Goal: Transaction & Acquisition: Purchase product/service

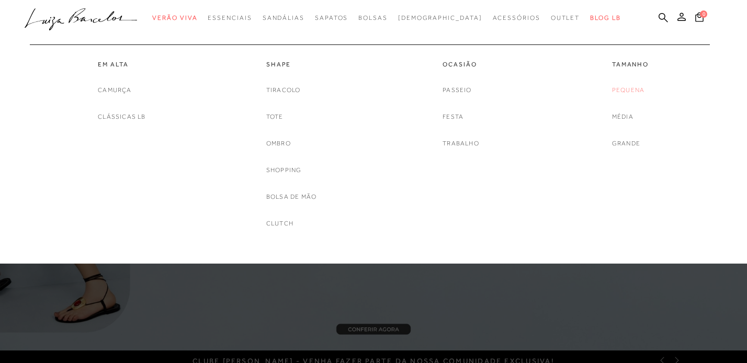
click at [623, 92] on link "Pequena" at bounding box center [628, 90] width 32 height 11
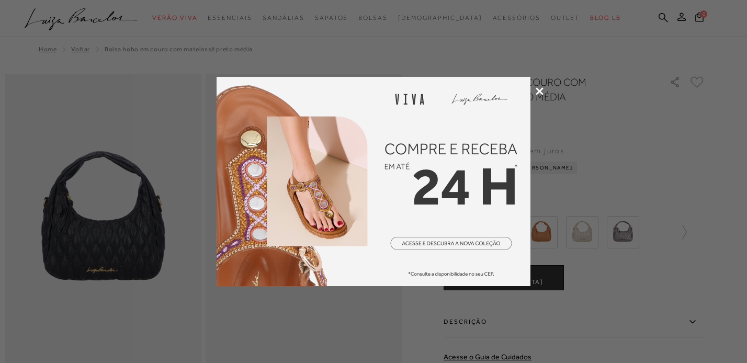
click at [534, 91] on div at bounding box center [373, 181] width 747 height 363
click at [542, 90] on icon at bounding box center [540, 91] width 8 height 8
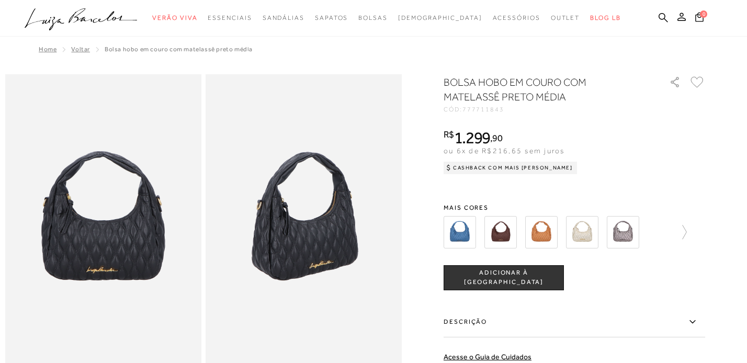
scroll to position [16, 0]
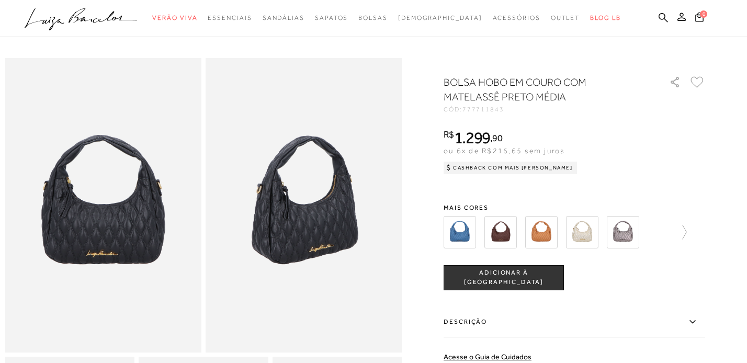
click at [461, 230] on img at bounding box center [460, 232] width 32 height 32
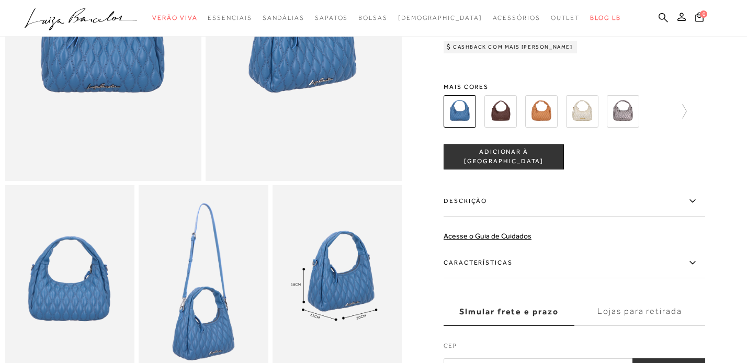
scroll to position [92, 0]
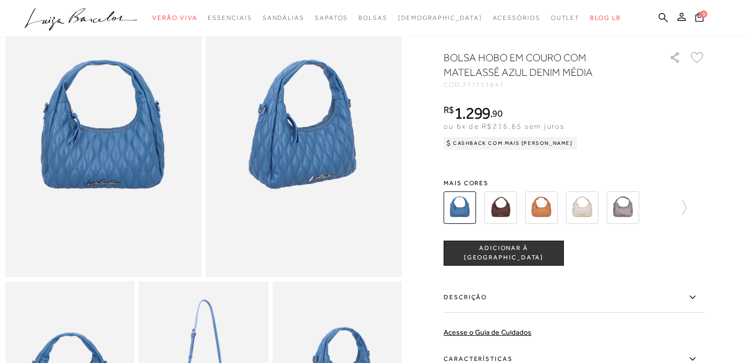
click at [496, 214] on img at bounding box center [500, 207] width 32 height 32
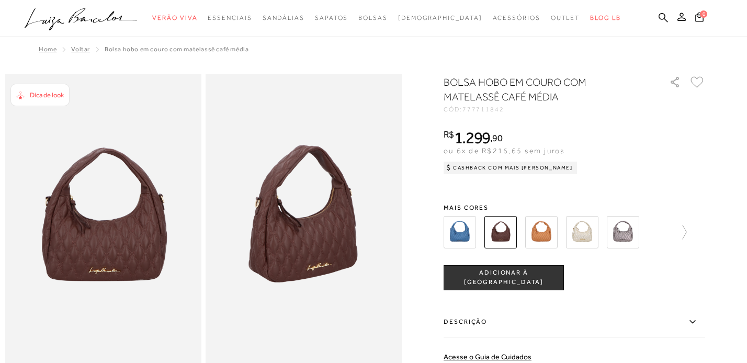
click at [540, 236] on img at bounding box center [541, 232] width 32 height 32
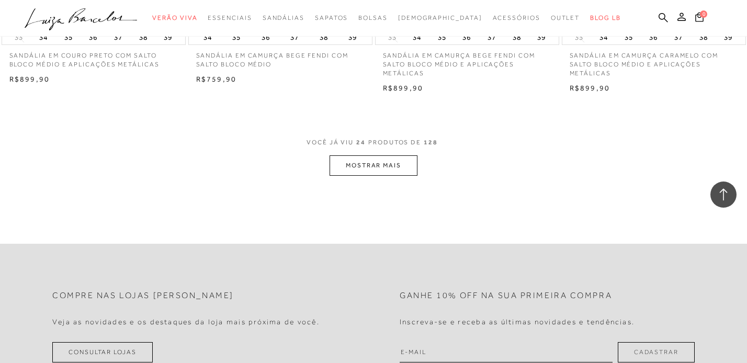
scroll to position [2057, 0]
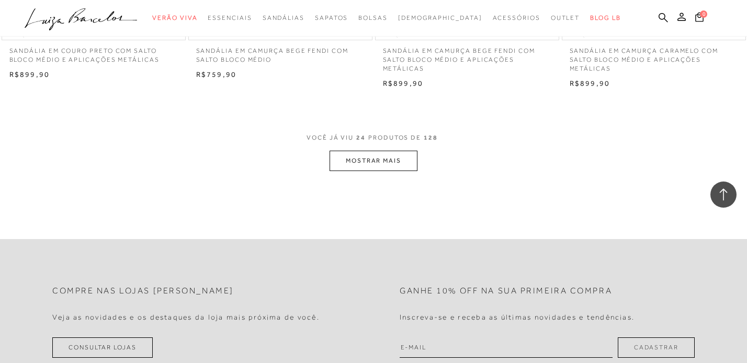
click at [363, 171] on button "MOSTRAR MAIS" at bounding box center [374, 161] width 88 height 20
